Goal: Information Seeking & Learning: Learn about a topic

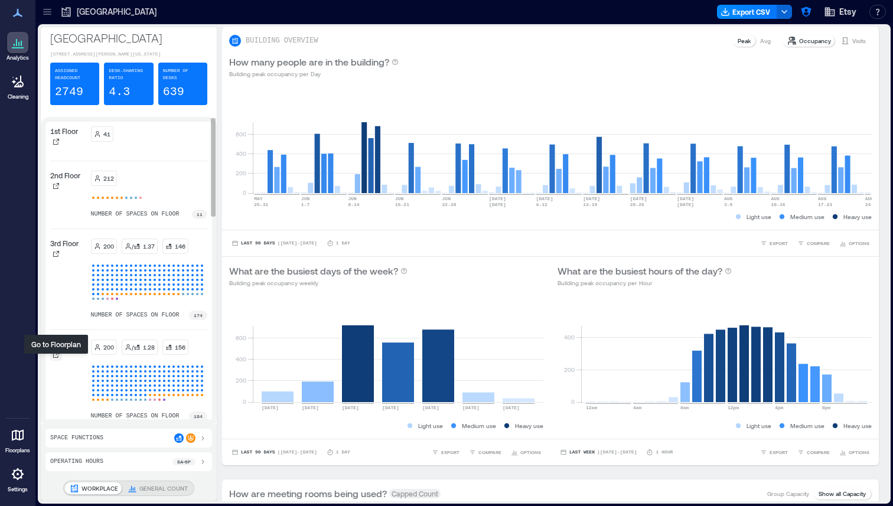
click at [54, 359] on icon at bounding box center [56, 354] width 7 height 7
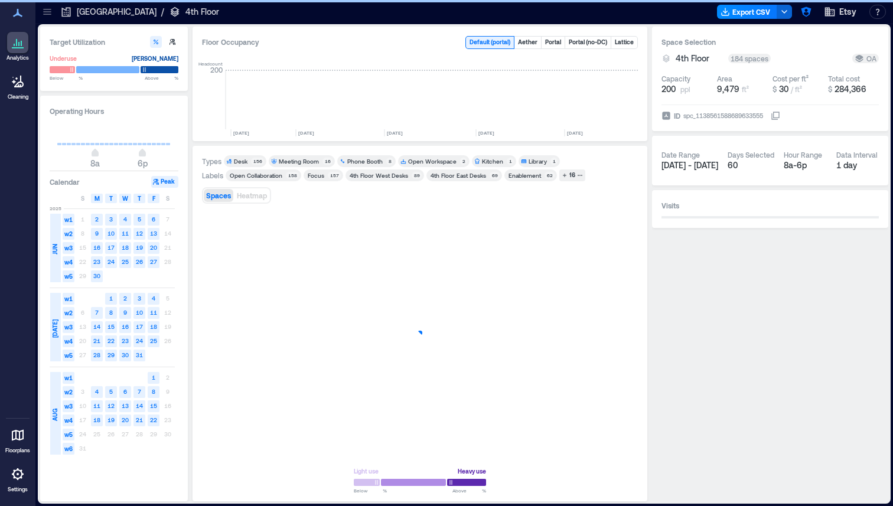
scroll to position [0, 1799]
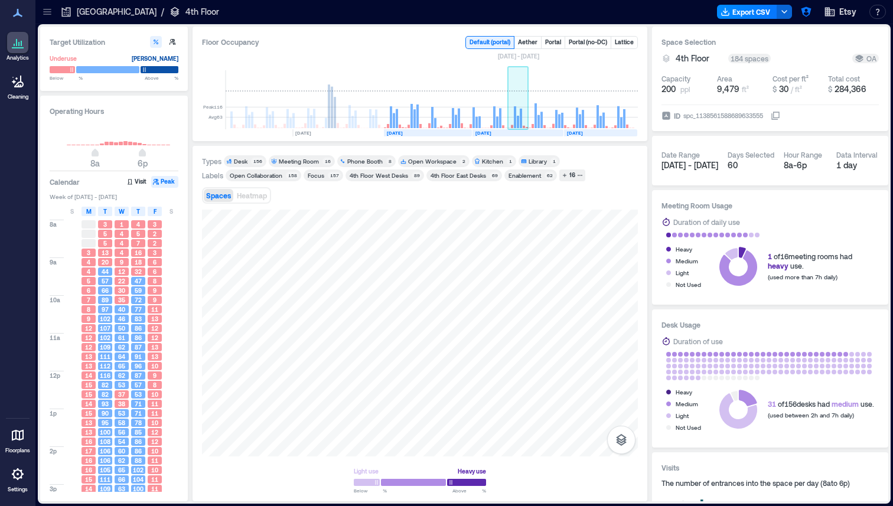
click at [515, 103] on rect at bounding box center [518, 99] width 21 height 59
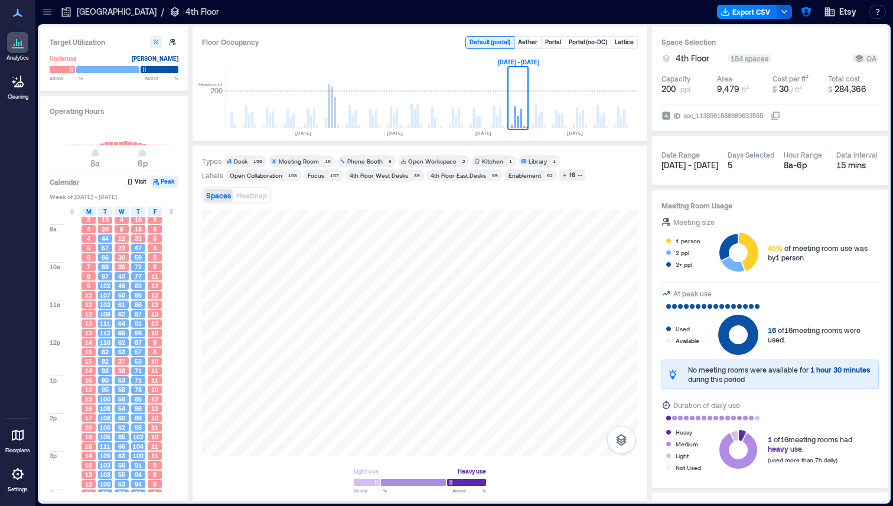
scroll to position [28, 0]
click at [357, 159] on div "Phone Booth" at bounding box center [364, 161] width 35 height 8
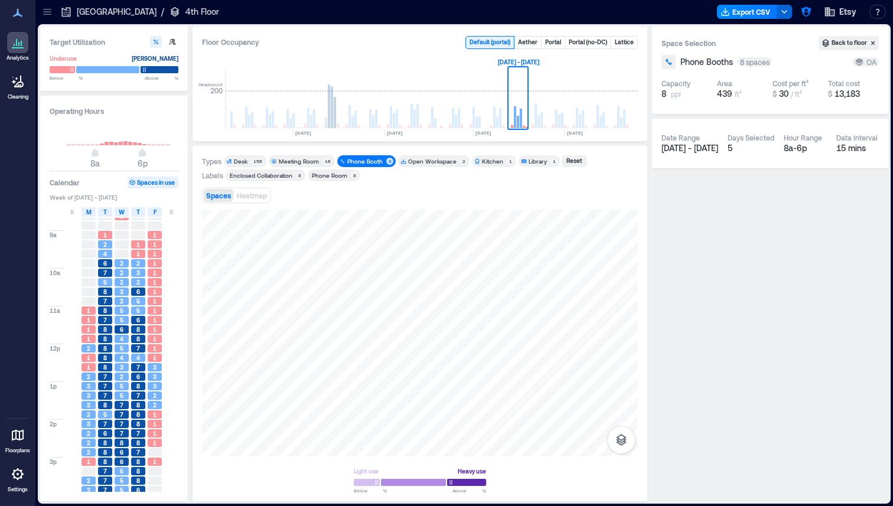
click at [321, 159] on span "Meeting Room 16" at bounding box center [301, 161] width 61 height 8
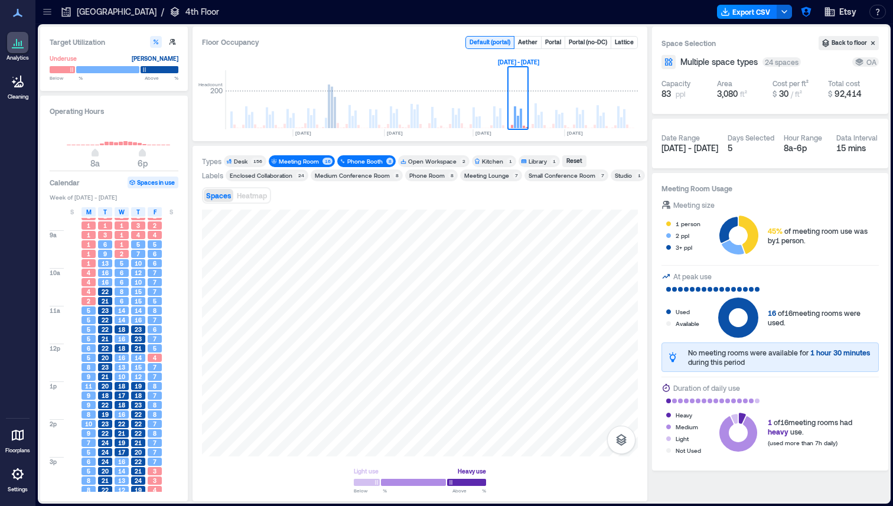
drag, startPoint x: 485, startPoint y: 191, endPoint x: 471, endPoint y: 196, distance: 14.8
click at [471, 196] on div "Spaces Heatmap" at bounding box center [420, 196] width 436 height 24
drag, startPoint x: 765, startPoint y: 312, endPoint x: 831, endPoint y: 328, distance: 67.5
click at [539, 328] on div "Used Available 16 of 16 meeting rooms were used." at bounding box center [770, 318] width 217 height 40
drag, startPoint x: 808, startPoint y: 353, endPoint x: 841, endPoint y: 352, distance: 33.1
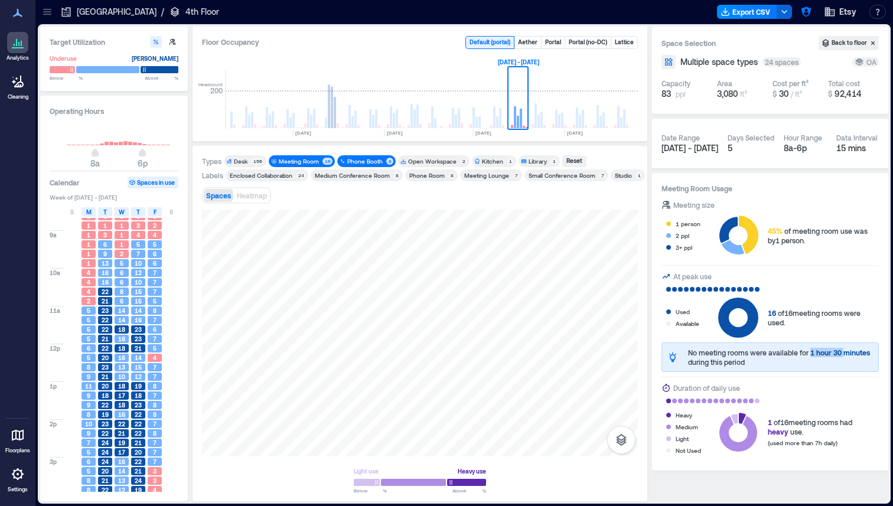
click at [539, 352] on span "1 hour 30 minutes" at bounding box center [840, 353] width 60 height 8
click at [539, 240] on icon at bounding box center [748, 235] width 19 height 38
click at [366, 161] on div "Phone Booth" at bounding box center [364, 161] width 35 height 8
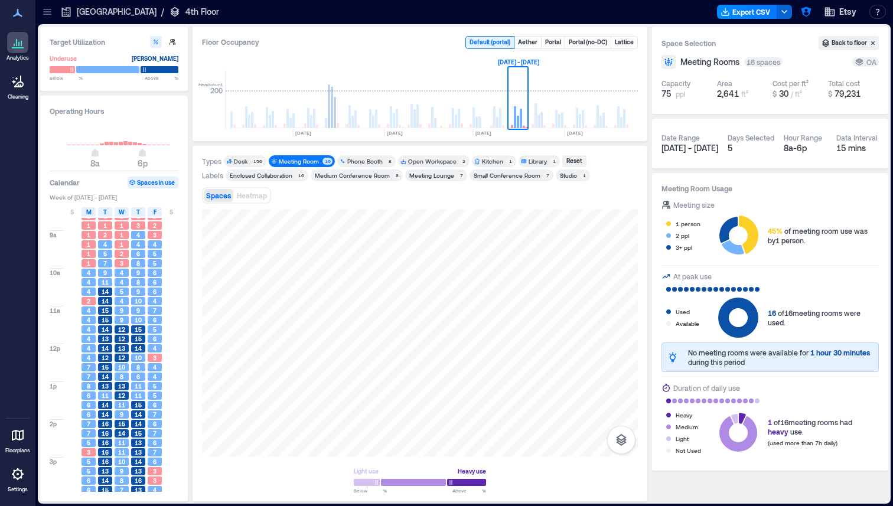
click at [320, 162] on span "Meeting Room 16" at bounding box center [301, 161] width 61 height 8
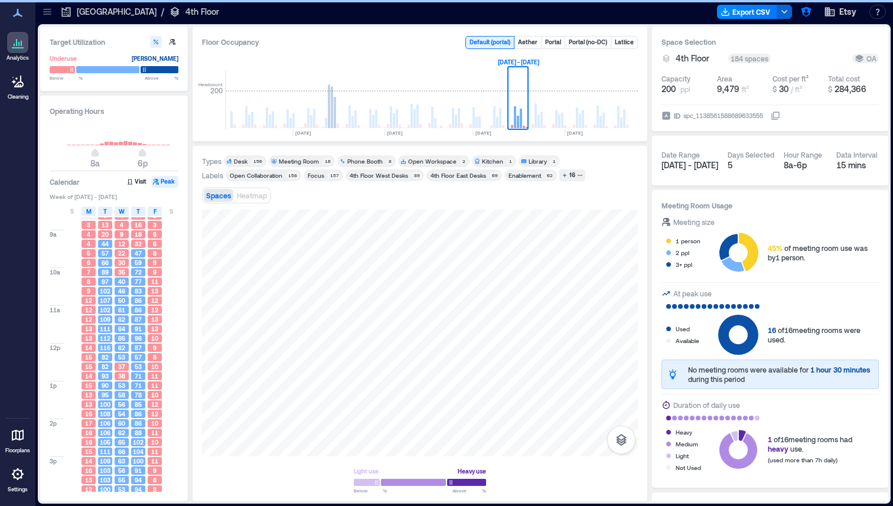
drag, startPoint x: 312, startPoint y: 208, endPoint x: 328, endPoint y: 208, distance: 15.9
click at [328, 208] on div "Types Desk 156 Meeting Room 16 Phone Booth 8 Open Workspace 2 Kitchen 1 Library…" at bounding box center [420, 323] width 436 height 337
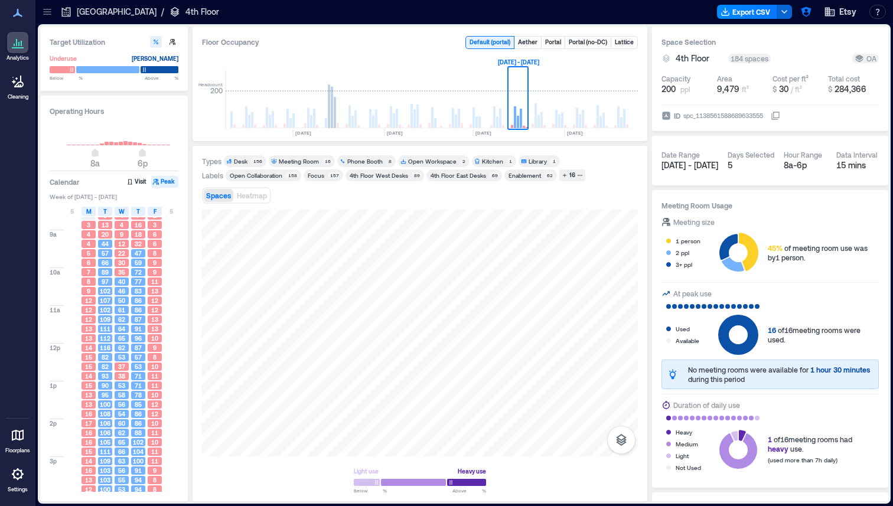
click at [249, 161] on span "Desk 156" at bounding box center [245, 161] width 38 height 8
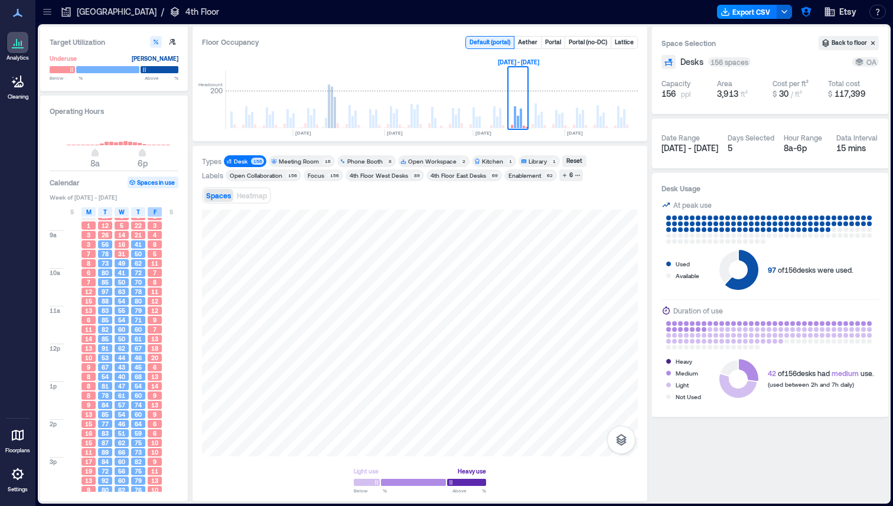
click at [155, 213] on span "F" at bounding box center [155, 211] width 3 height 9
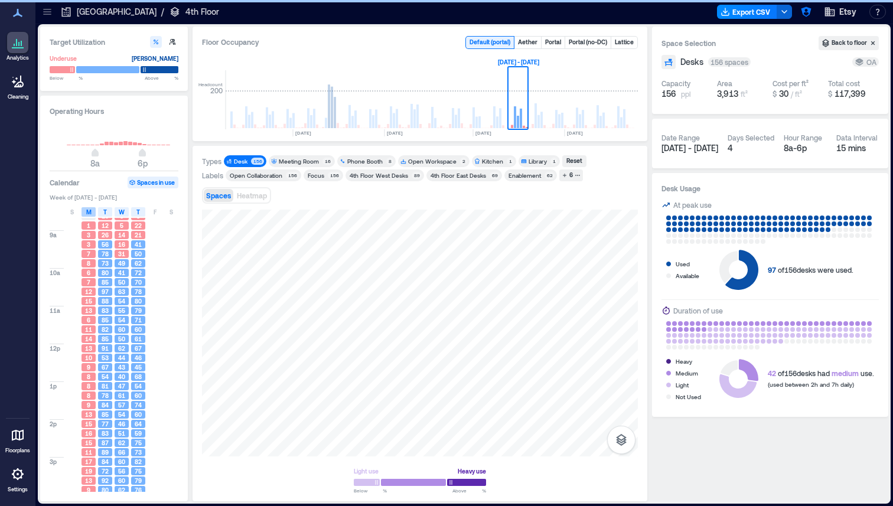
click at [86, 211] on span "M" at bounding box center [88, 211] width 5 height 9
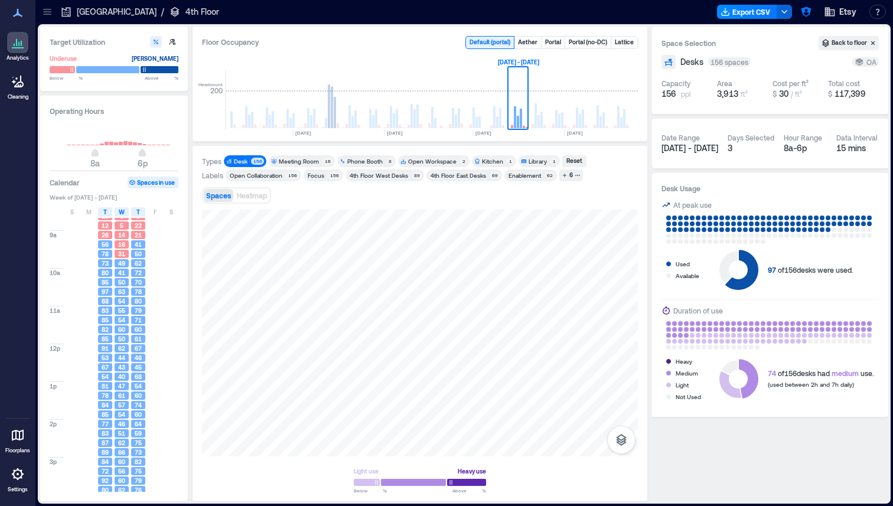
click at [526, 175] on div "Enablement" at bounding box center [525, 175] width 32 height 8
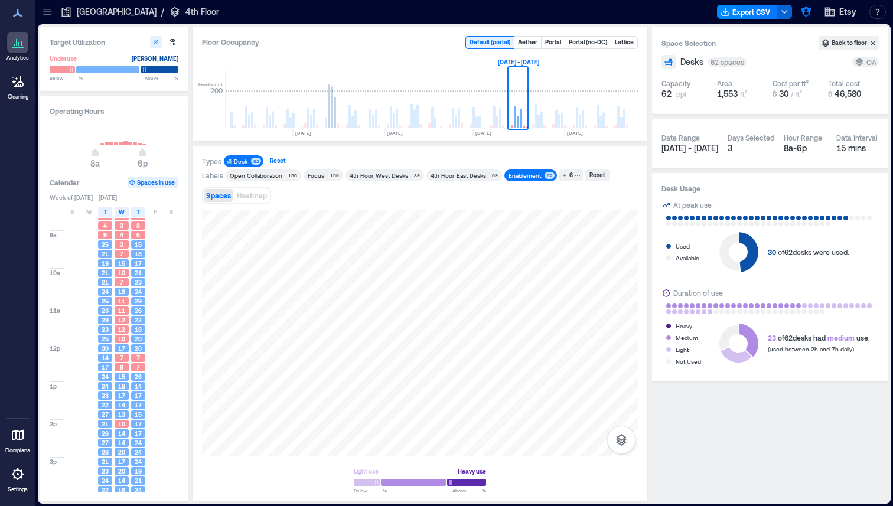
click at [276, 159] on div "Reset" at bounding box center [277, 161] width 19 height 11
click at [539, 173] on div "Reset" at bounding box center [599, 175] width 19 height 11
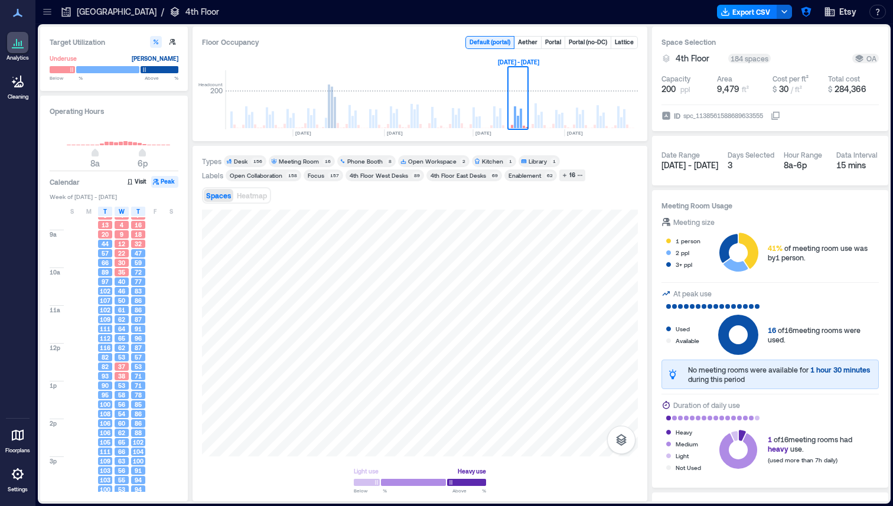
click at [90, 19] on div "Brooklyn / 4th Floor" at bounding box center [140, 11] width 166 height 19
click at [90, 10] on p "[GEOGRAPHIC_DATA]" at bounding box center [117, 12] width 80 height 12
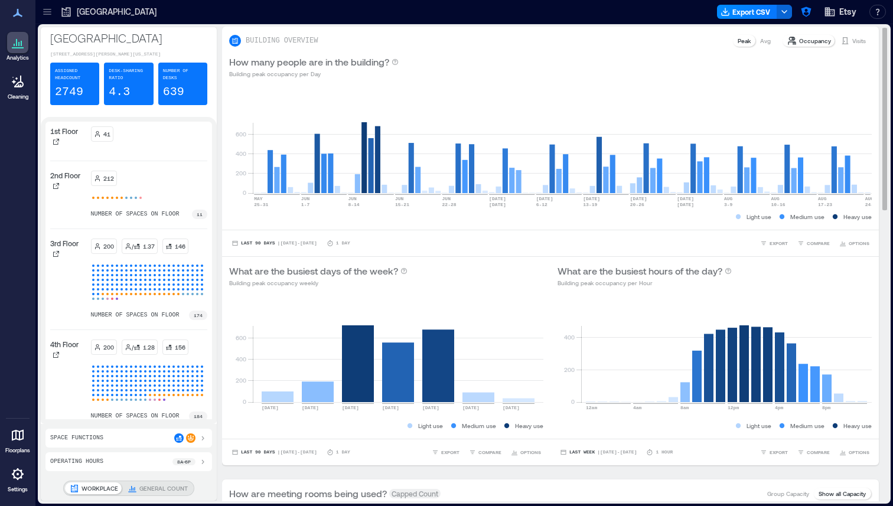
click at [539, 41] on p "Avg" at bounding box center [765, 40] width 11 height 9
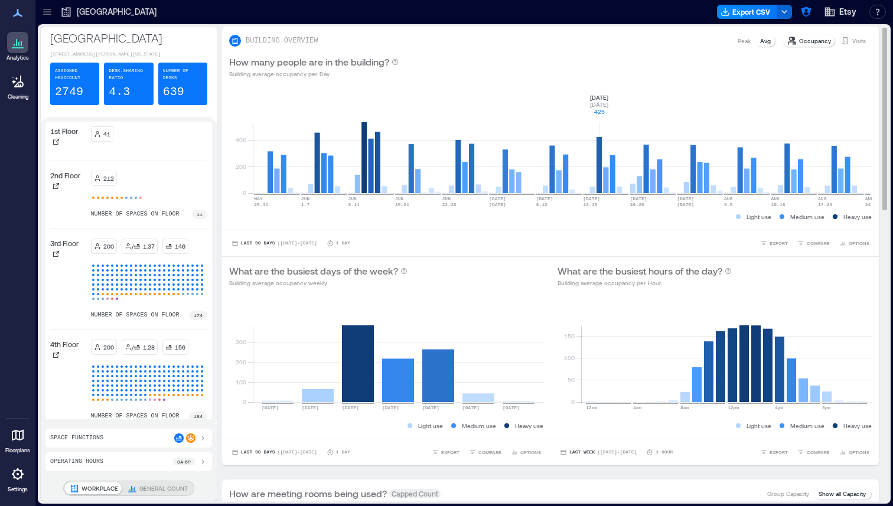
click at [539, 170] on rect at bounding box center [562, 143] width 619 height 100
click at [539, 164] on rect at bounding box center [562, 143] width 619 height 100
click at [539, 152] on rect at bounding box center [562, 143] width 619 height 100
click at [539, 148] on rect at bounding box center [562, 143] width 619 height 100
click at [539, 39] on p "Visits" at bounding box center [859, 40] width 14 height 9
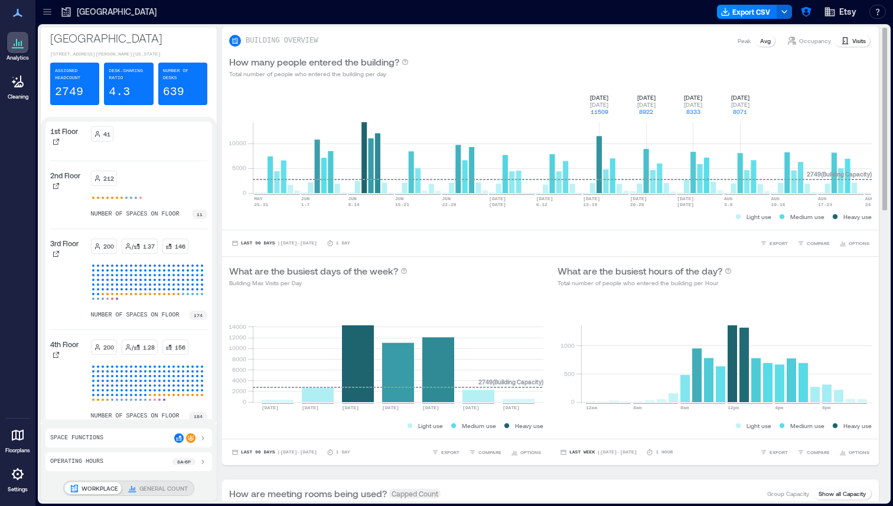
click at [539, 41] on p "Occupancy" at bounding box center [815, 40] width 32 height 9
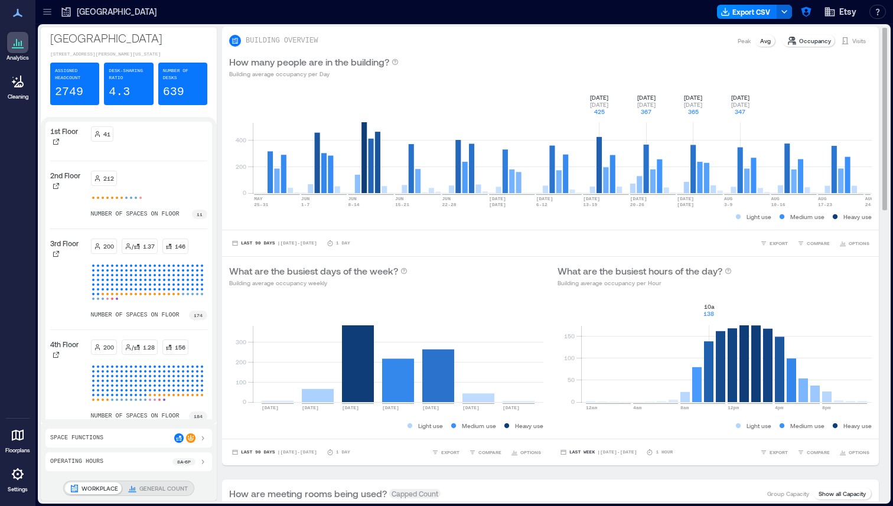
click at [539, 370] on rect at bounding box center [726, 352] width 291 height 100
click at [539, 369] on rect at bounding box center [726, 352] width 291 height 100
click at [539, 370] on rect at bounding box center [726, 352] width 291 height 100
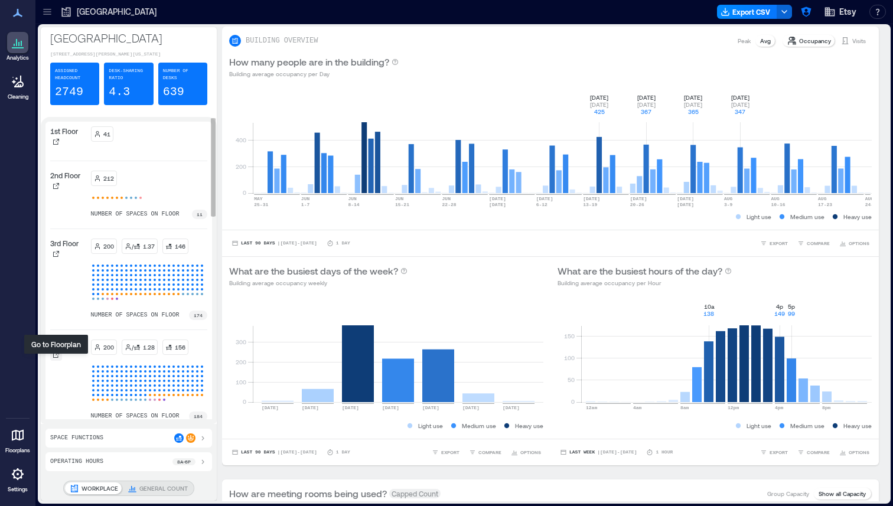
click at [54, 359] on icon at bounding box center [56, 354] width 7 height 7
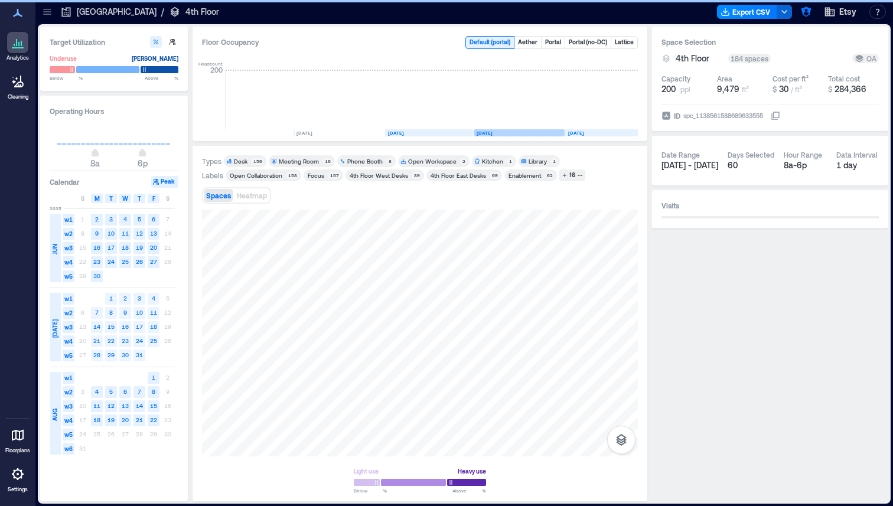
scroll to position [0, 1799]
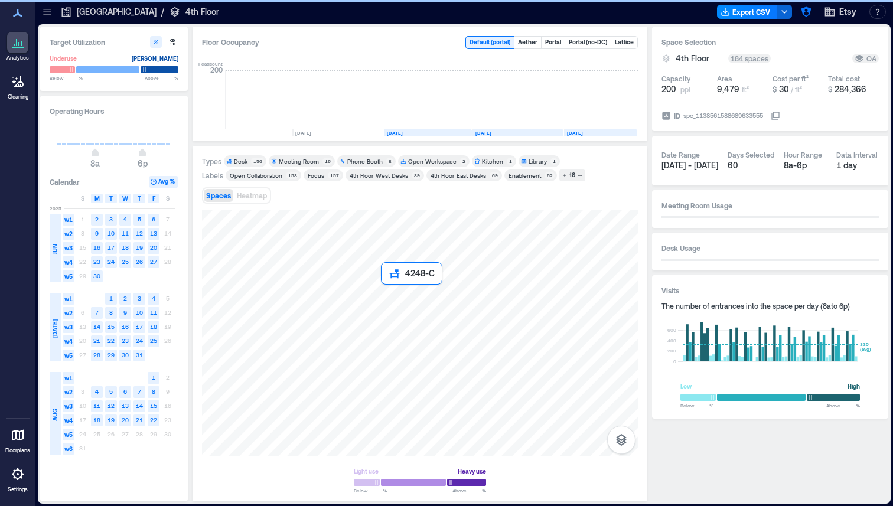
click at [402, 232] on div at bounding box center [420, 333] width 436 height 247
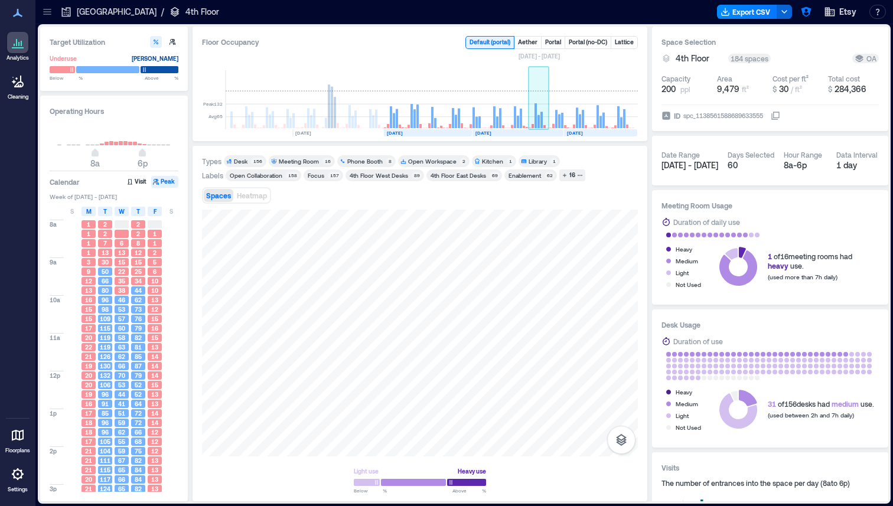
click at [539, 112] on rect at bounding box center [539, 99] width 21 height 59
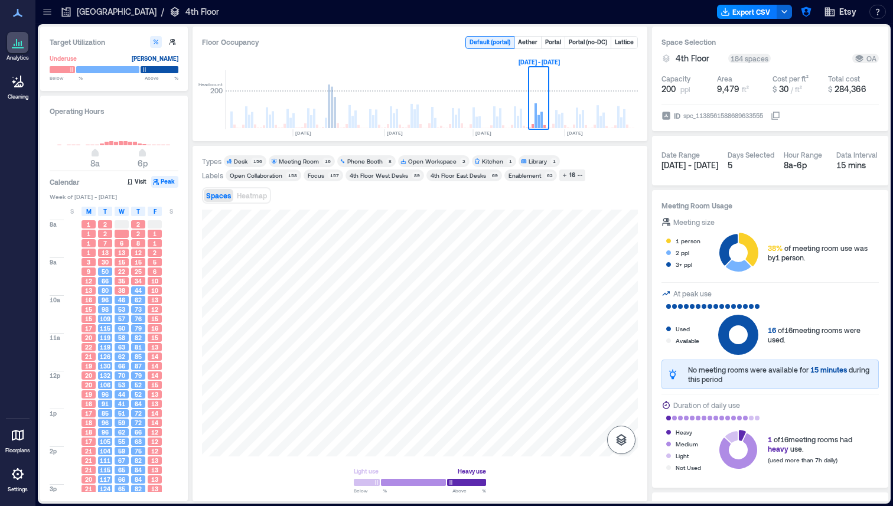
click at [539, 441] on icon "button" at bounding box center [621, 440] width 11 height 12
click at [539, 373] on icon "button" at bounding box center [621, 377] width 14 height 14
click at [314, 161] on div "Meeting Room" at bounding box center [299, 161] width 40 height 8
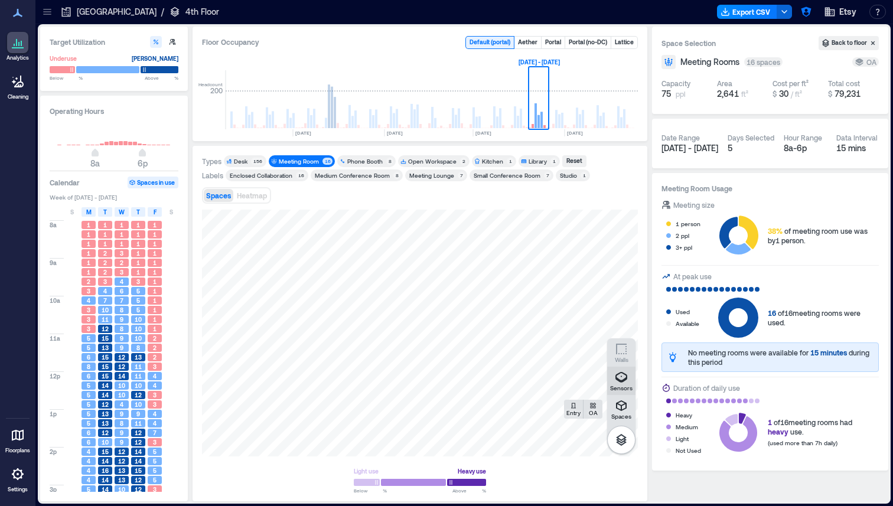
click at [539, 384] on icon "button" at bounding box center [621, 377] width 14 height 14
